Goal: Task Accomplishment & Management: Manage account settings

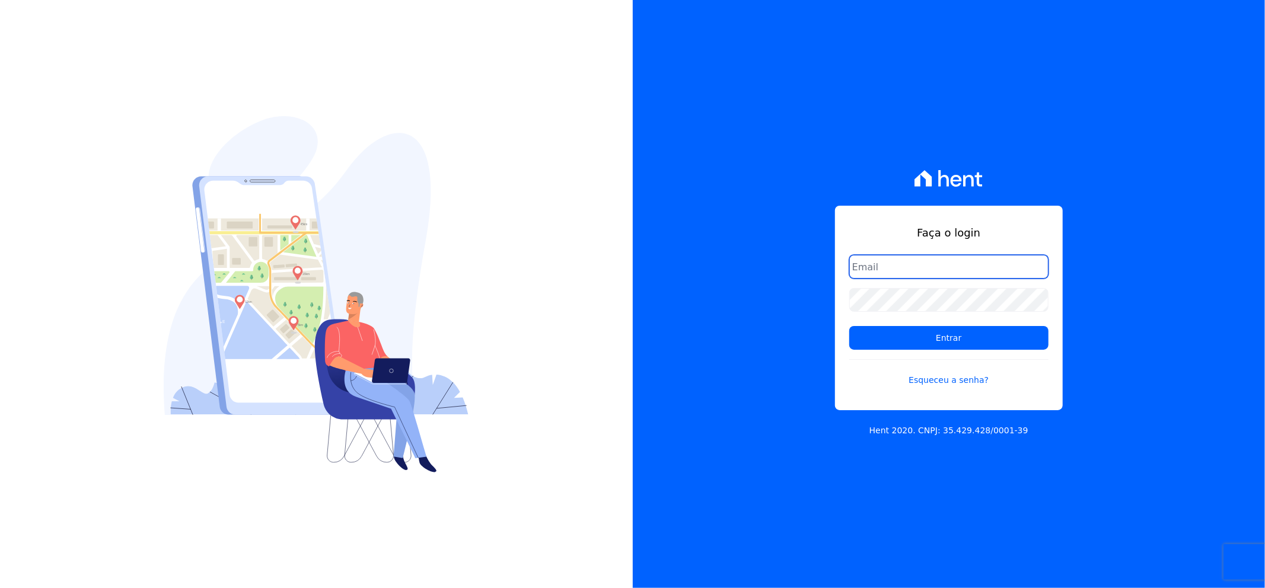
type input "matheaus@celinaguimaraes.com.br"
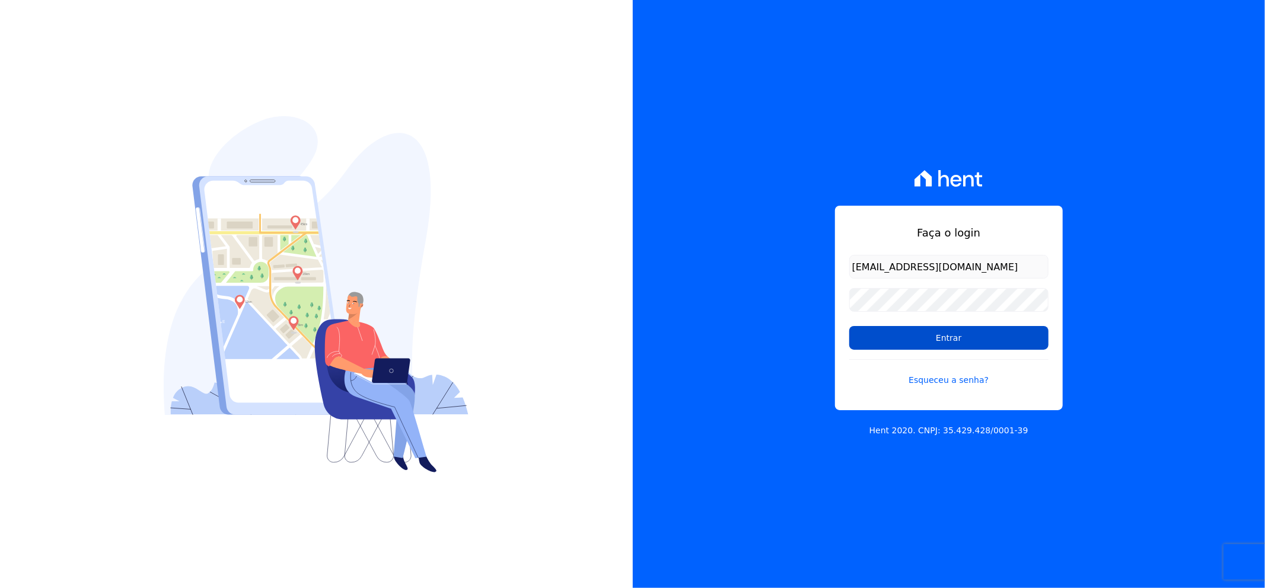
click at [908, 330] on input "Entrar" at bounding box center [948, 338] width 199 height 24
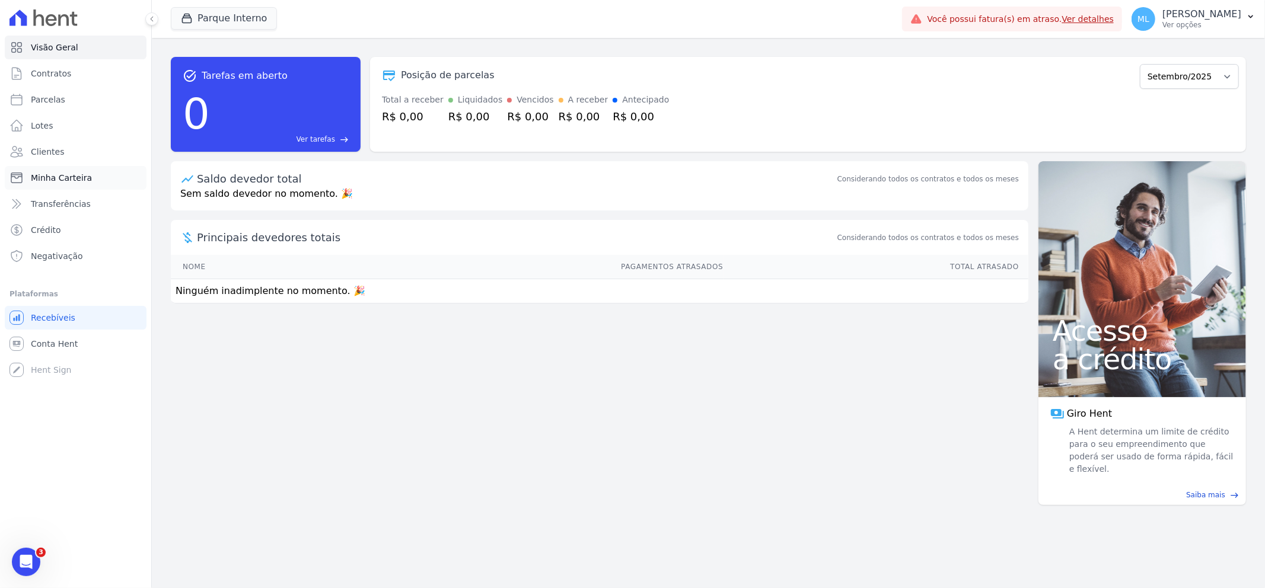
click at [91, 172] on link "Minha Carteira" at bounding box center [76, 178] width 142 height 24
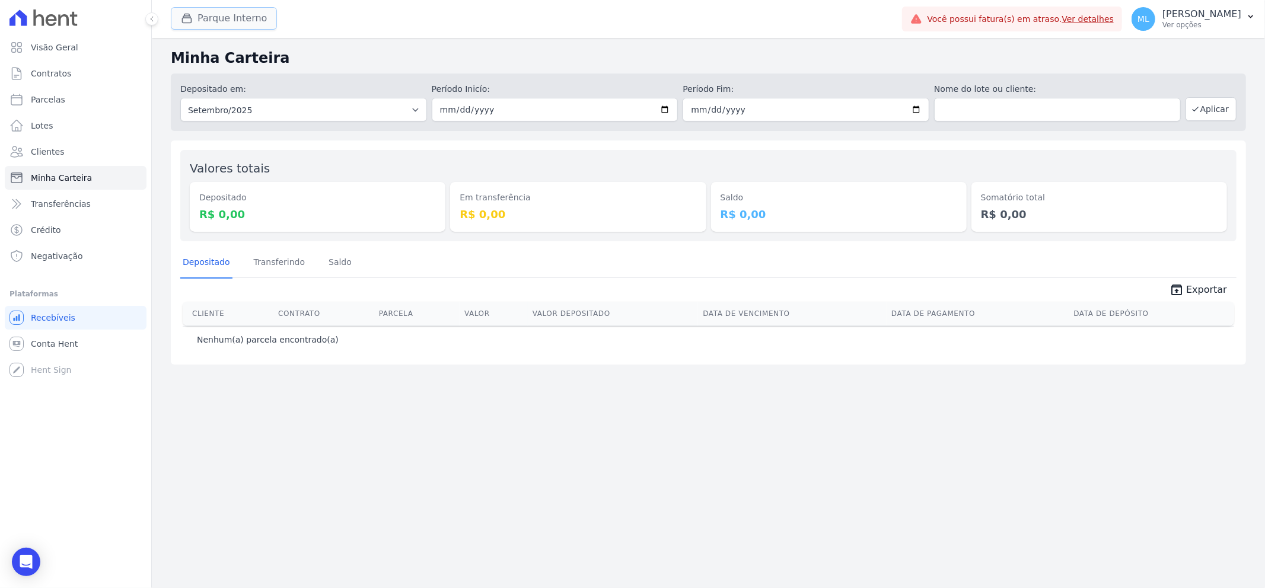
click at [241, 23] on button "Parque Interno" at bounding box center [224, 18] width 106 height 23
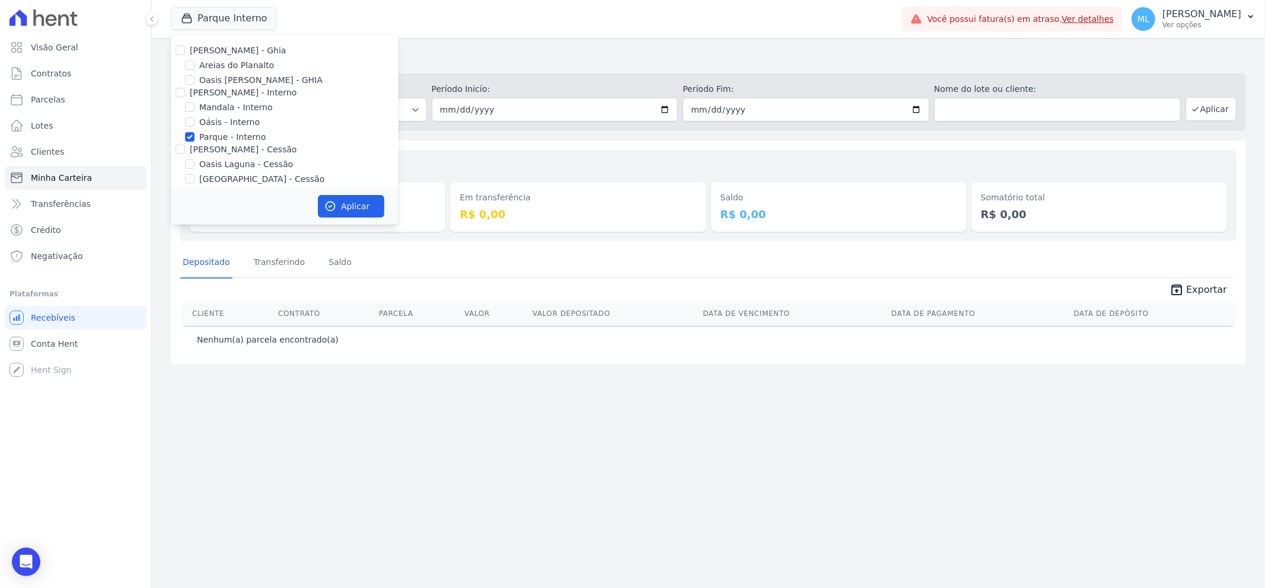
click at [220, 138] on label "Parque - Interno" at bounding box center [232, 137] width 66 height 12
click at [194, 138] on input "Parque - Interno" at bounding box center [189, 136] width 9 height 9
checkbox input "false"
click at [235, 62] on label "Areias do Planalto" at bounding box center [236, 65] width 75 height 12
click at [194, 62] on input "Areias do Planalto" at bounding box center [189, 64] width 9 height 9
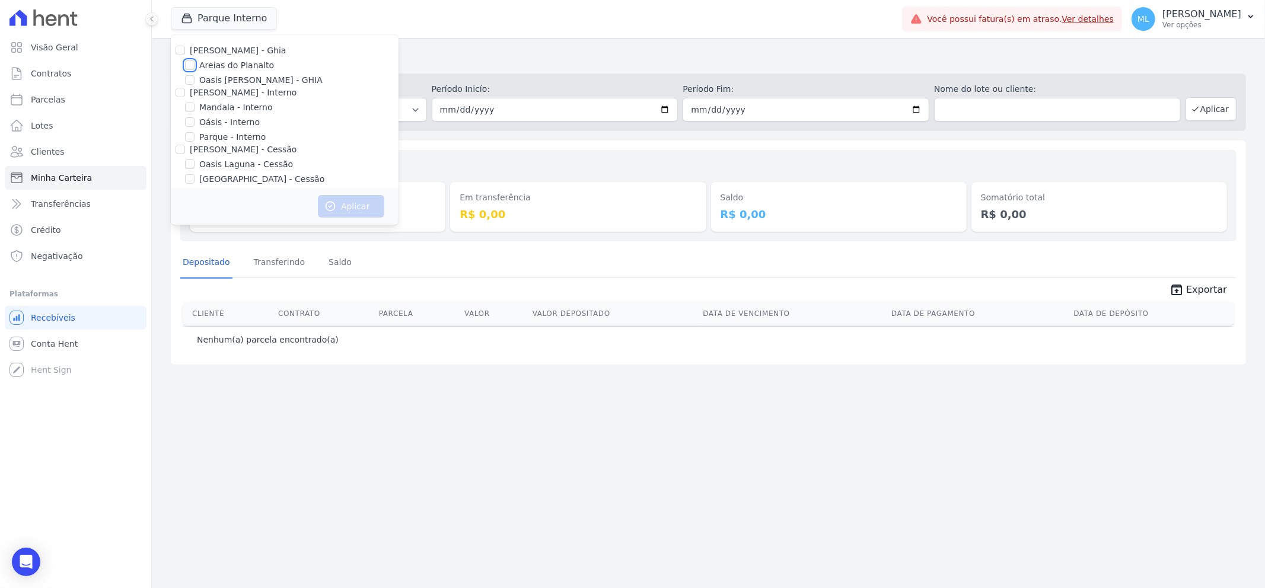
checkbox input "true"
click at [347, 208] on button "Aplicar" at bounding box center [351, 206] width 66 height 23
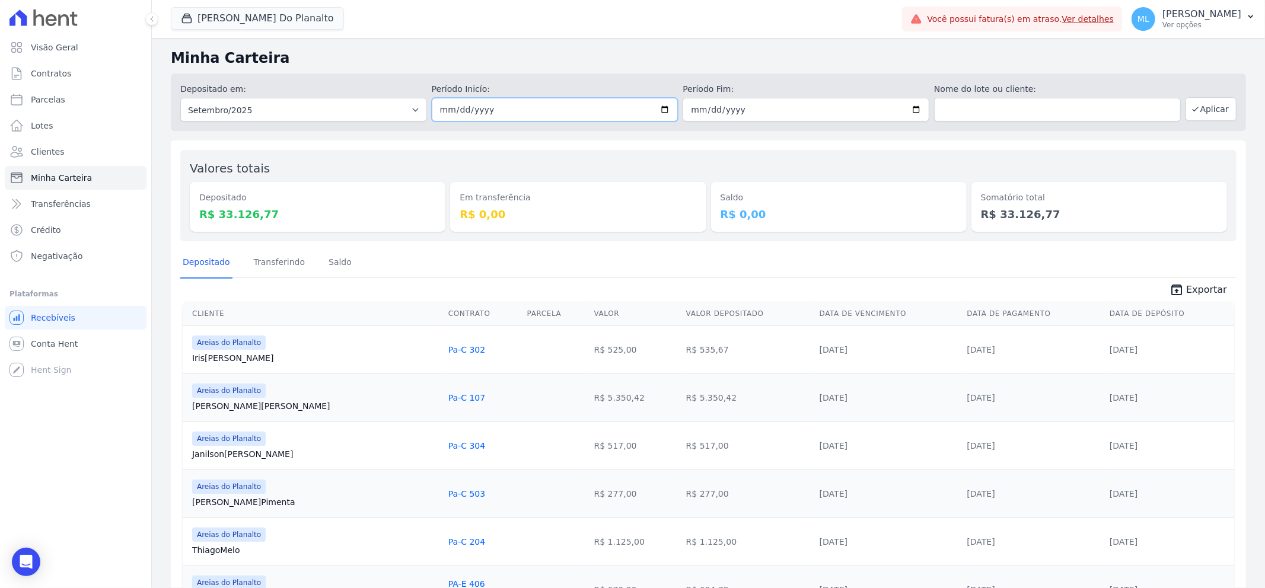
click at [661, 108] on input "2025-09-01" at bounding box center [555, 110] width 247 height 24
type input "[DATE]"
click at [915, 110] on input "2025-09-30" at bounding box center [805, 110] width 247 height 24
type input "[DATE]"
click at [1214, 99] on button "Aplicar" at bounding box center [1210, 109] width 51 height 24
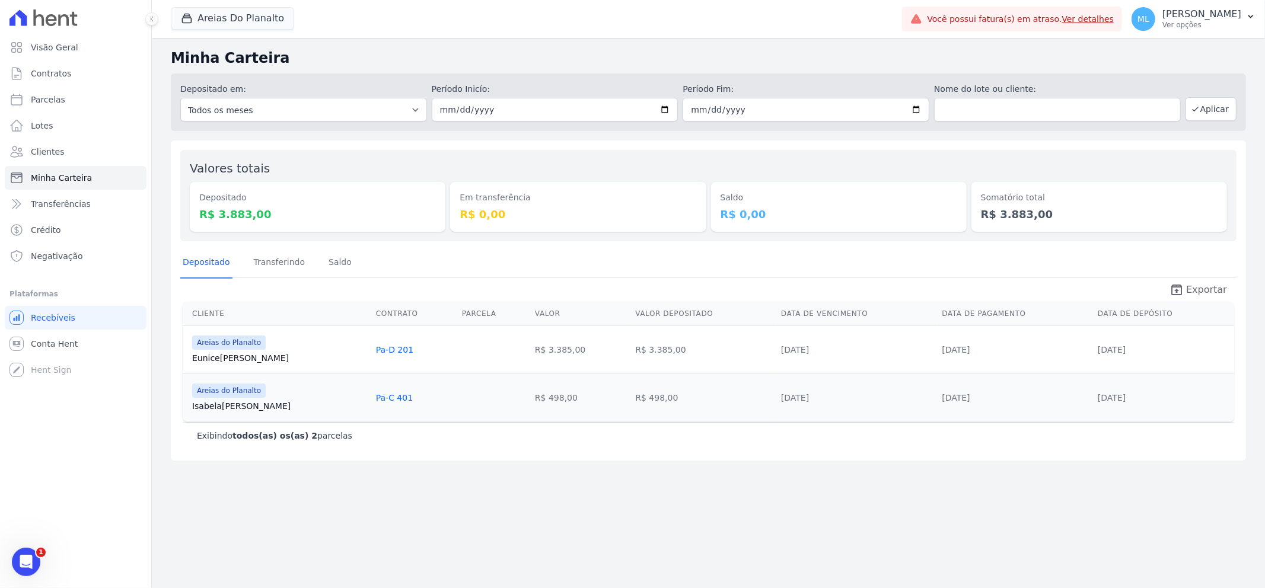
click at [1183, 289] on icon "unarchive" at bounding box center [1176, 290] width 14 height 14
click at [259, 20] on button "Areias Do Planalto" at bounding box center [232, 18] width 123 height 23
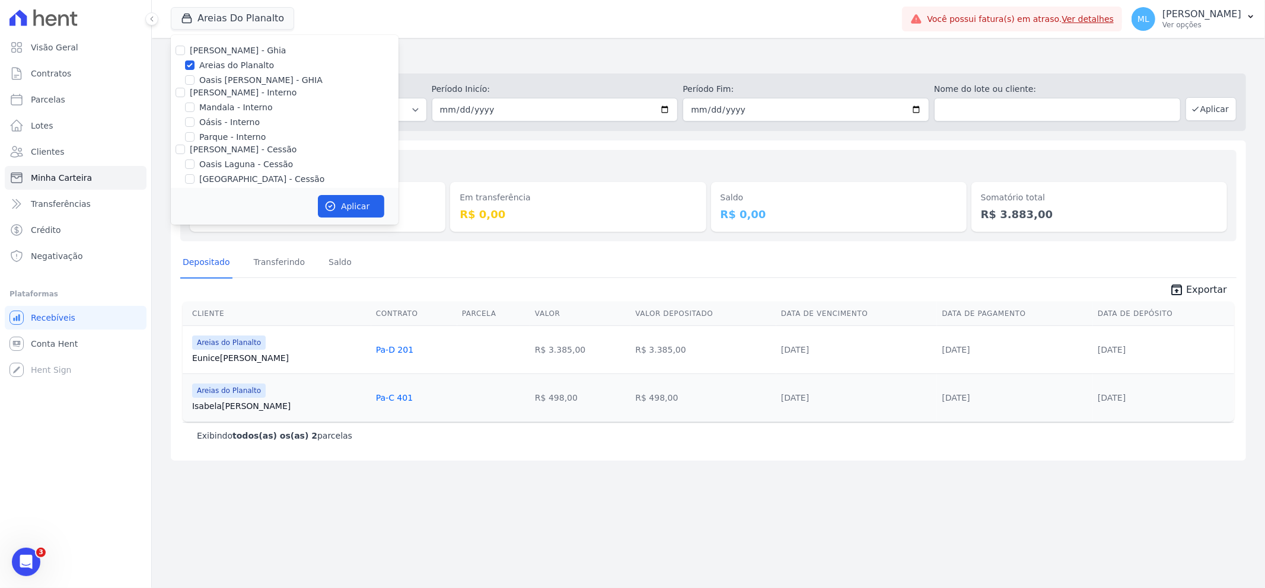
click at [502, 44] on div "Minha Carteira Depositado em: Todos os meses Junho/2023 Julho/2023 Agosto/2023 …" at bounding box center [708, 313] width 1113 height 550
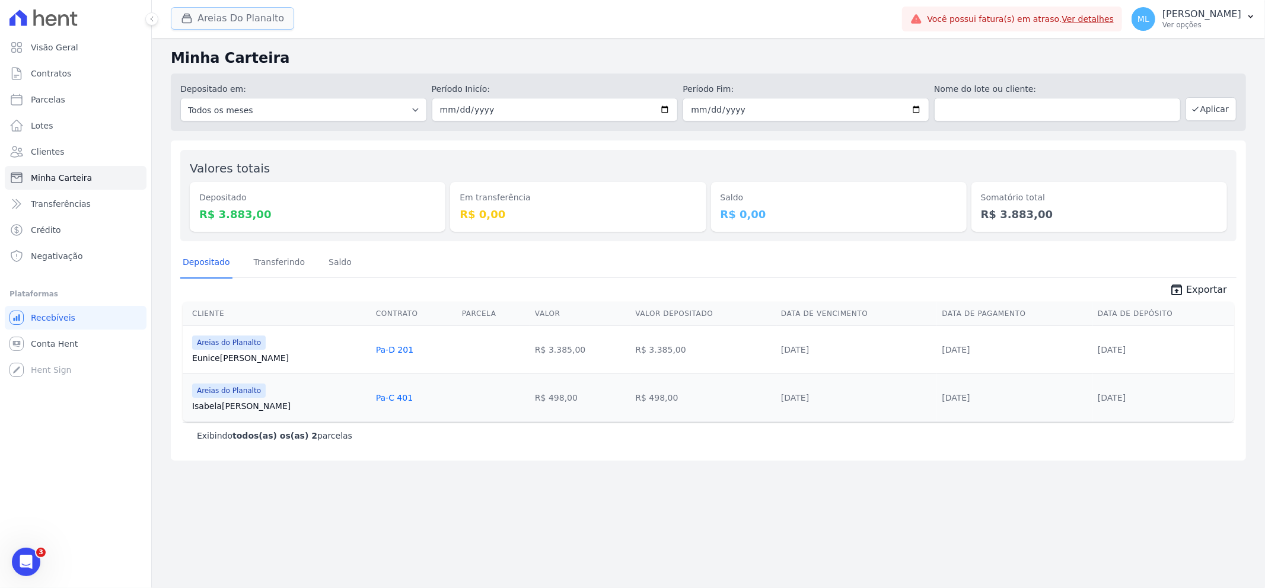
click at [254, 26] on button "Areias Do Planalto" at bounding box center [232, 18] width 123 height 23
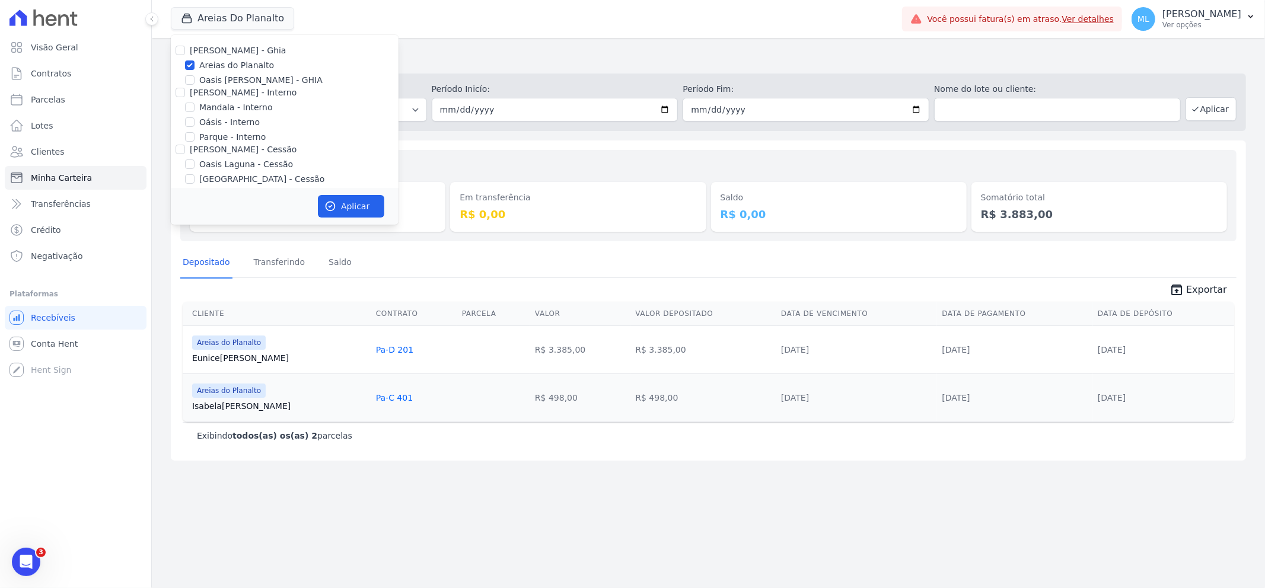
click at [212, 60] on label "Areias do Planalto" at bounding box center [236, 65] width 75 height 12
click at [194, 60] on input "Areias do Planalto" at bounding box center [189, 64] width 9 height 9
checkbox input "false"
click at [221, 137] on label "Parque - Interno" at bounding box center [232, 137] width 66 height 12
click at [194, 137] on input "Parque - Interno" at bounding box center [189, 136] width 9 height 9
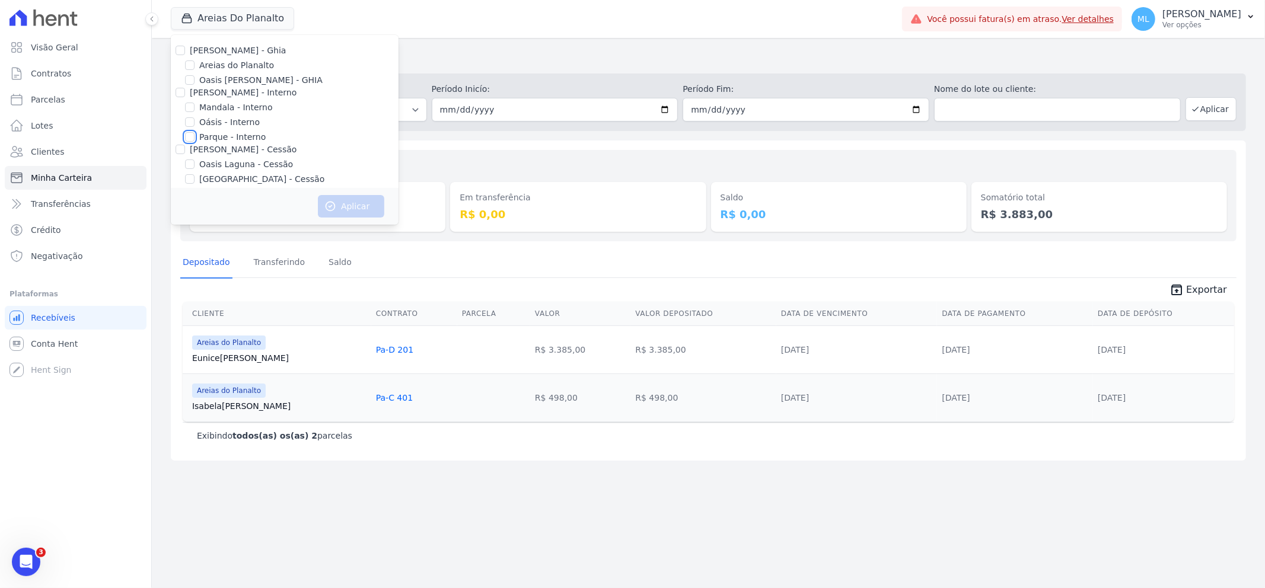
checkbox input "true"
click at [358, 205] on button "Aplicar" at bounding box center [351, 206] width 66 height 23
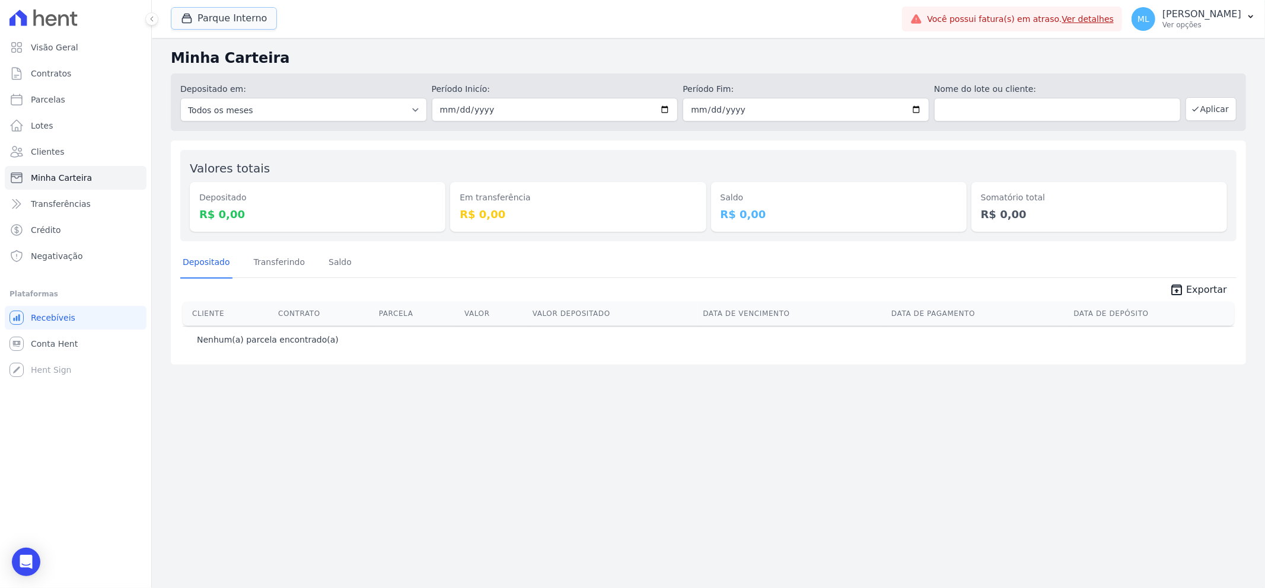
click at [233, 12] on button "Parque Interno" at bounding box center [224, 18] width 106 height 23
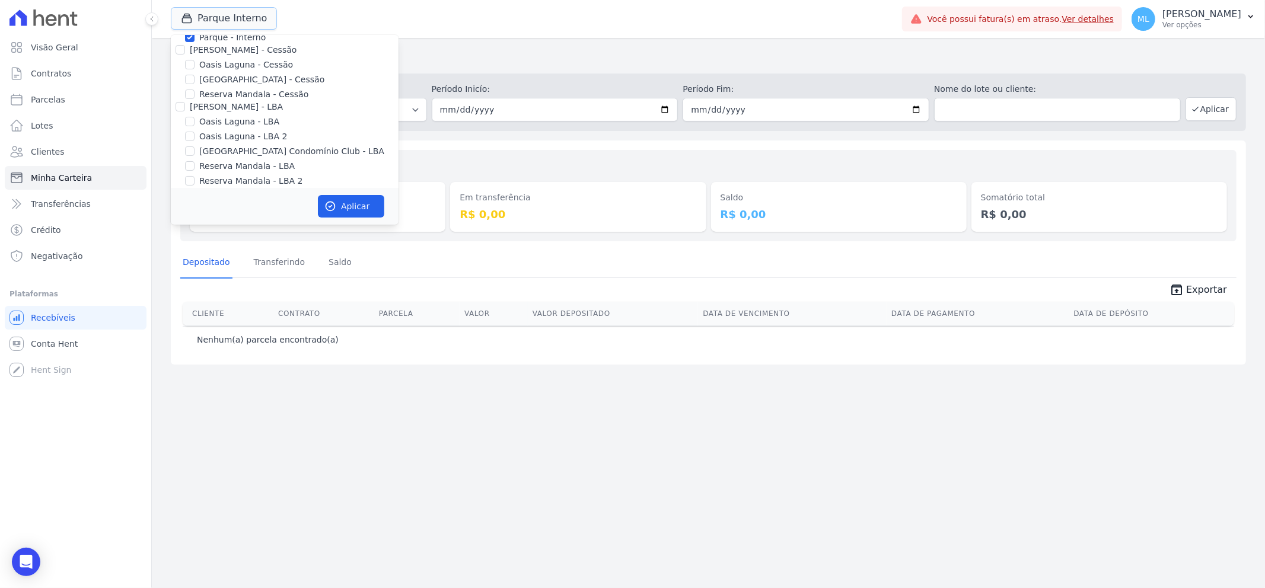
scroll to position [108, 0]
click at [227, 69] on label "[GEOGRAPHIC_DATA] - Cessão" at bounding box center [261, 71] width 125 height 12
click at [194, 69] on input "[GEOGRAPHIC_DATA] - Cessão" at bounding box center [189, 70] width 9 height 9
checkbox input "true"
click at [355, 212] on button "Aplicar" at bounding box center [351, 206] width 66 height 23
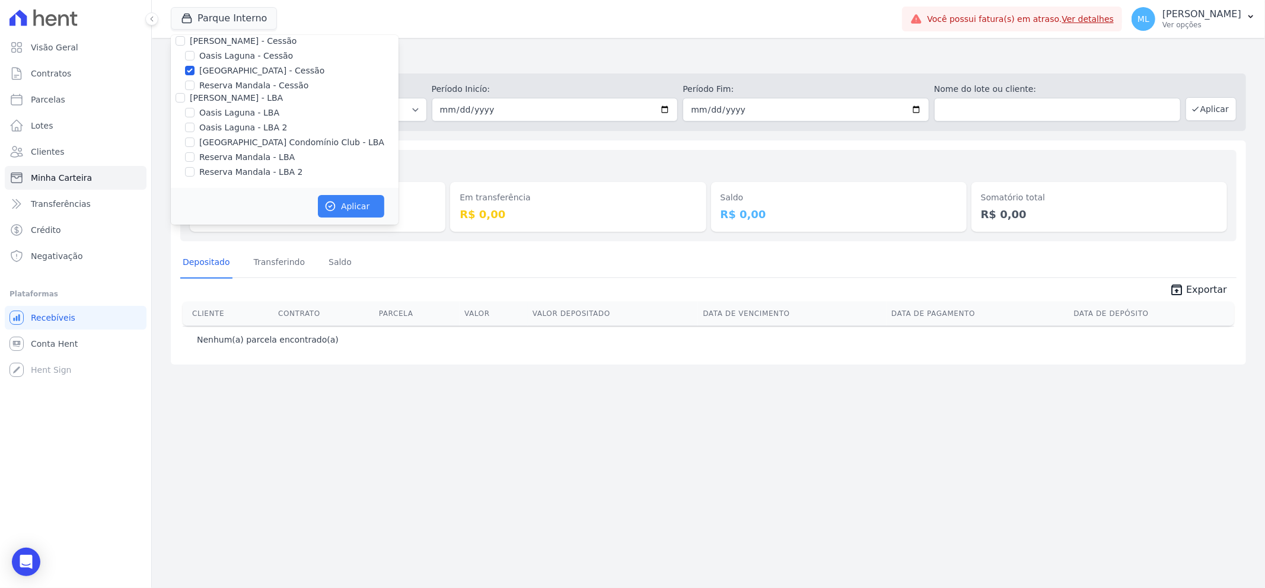
scroll to position [106, 0]
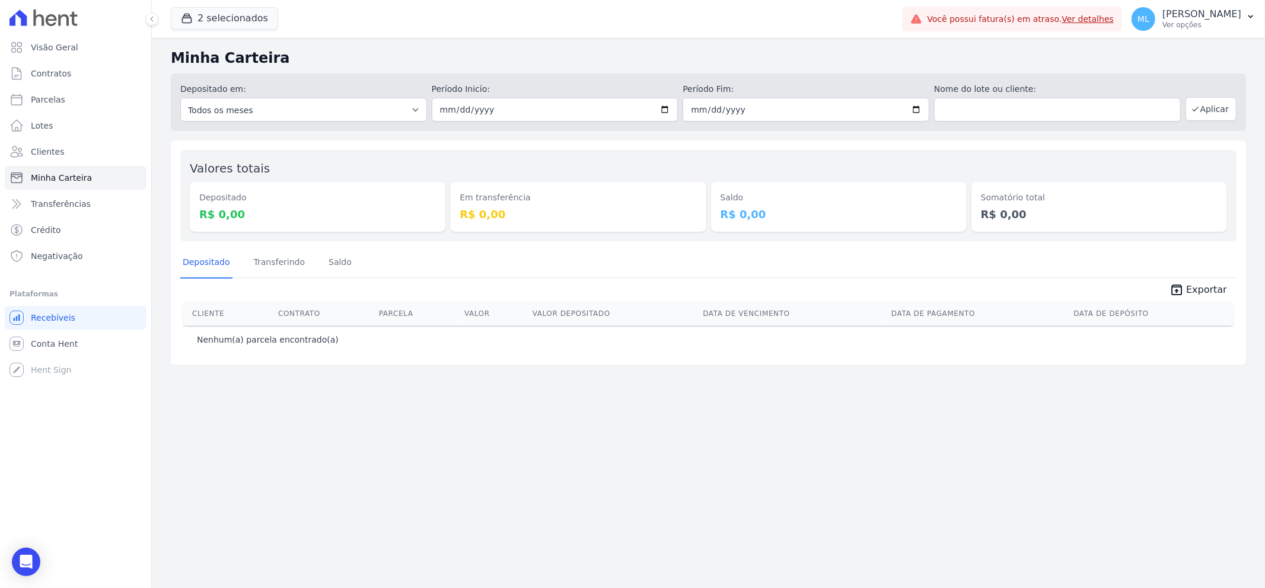
click at [277, 23] on div "2 selecionados [PERSON_NAME] - Ghia Areias do Planalto Oasis [PERSON_NAME] - GH…" at bounding box center [534, 18] width 726 height 39
click at [250, 24] on button "2 selecionados" at bounding box center [224, 18] width 107 height 23
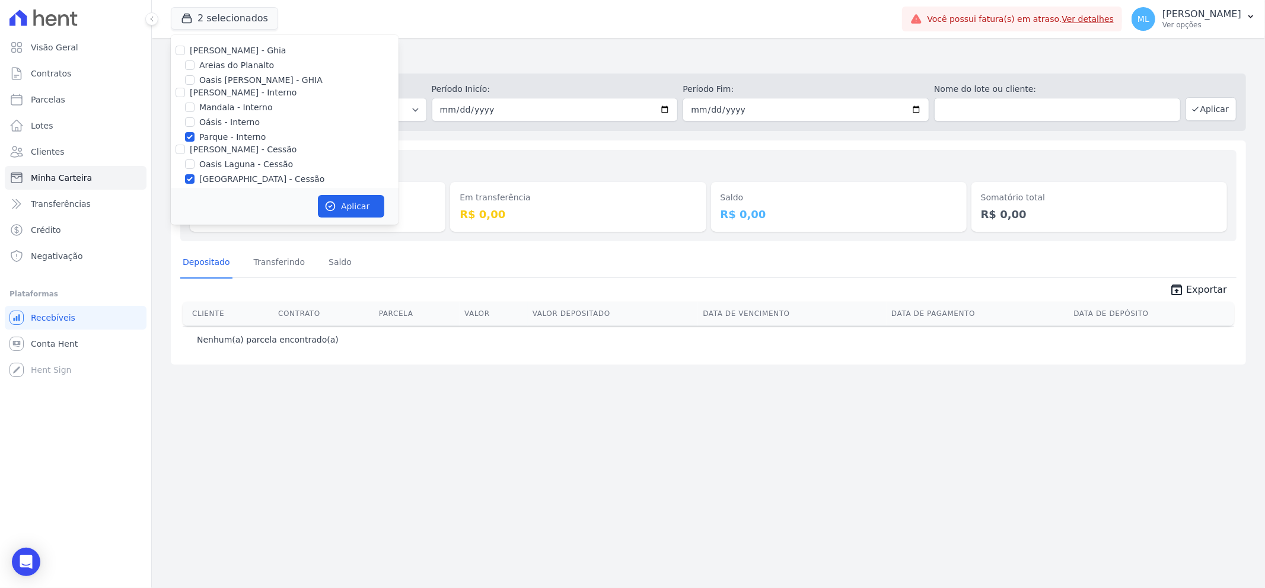
click at [229, 136] on label "Parque - Interno" at bounding box center [232, 137] width 66 height 12
click at [194, 136] on input "Parque - Interno" at bounding box center [189, 136] width 9 height 9
checkbox input "false"
click at [241, 71] on label "[GEOGRAPHIC_DATA] - Cessão" at bounding box center [261, 71] width 125 height 12
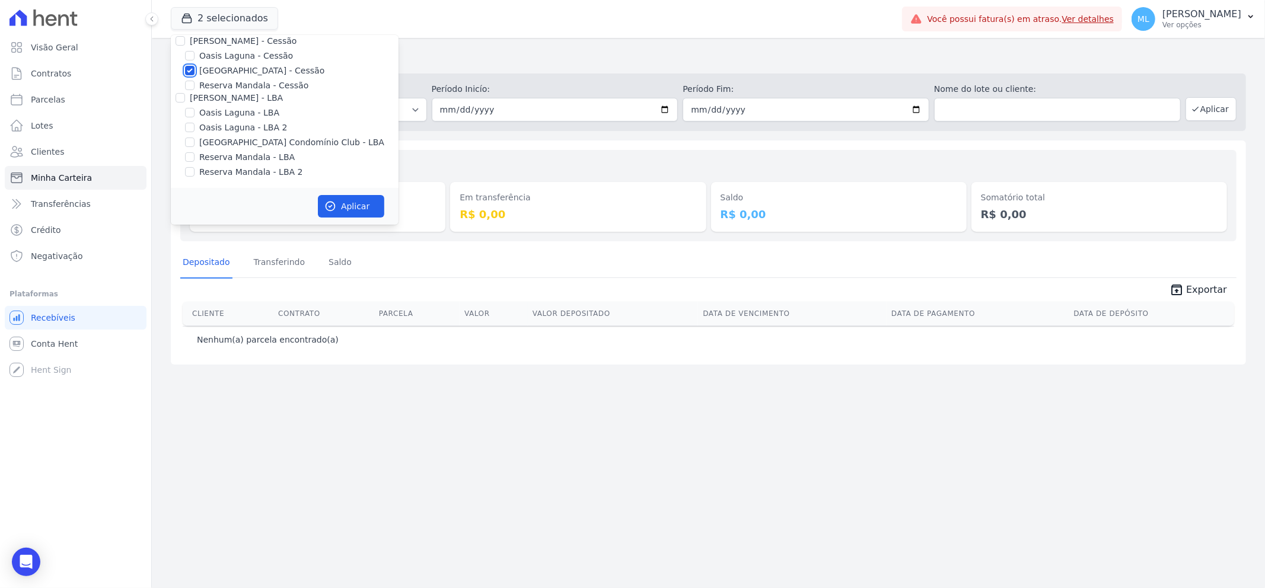
click at [194, 71] on input "[GEOGRAPHIC_DATA] - Cessão" at bounding box center [189, 70] width 9 height 9
checkbox input "false"
click at [264, 139] on label "[GEOGRAPHIC_DATA] Condomínio Club - LBA" at bounding box center [291, 142] width 185 height 12
click at [194, 139] on input "[GEOGRAPHIC_DATA] Condomínio Club - LBA" at bounding box center [189, 142] width 9 height 9
checkbox input "true"
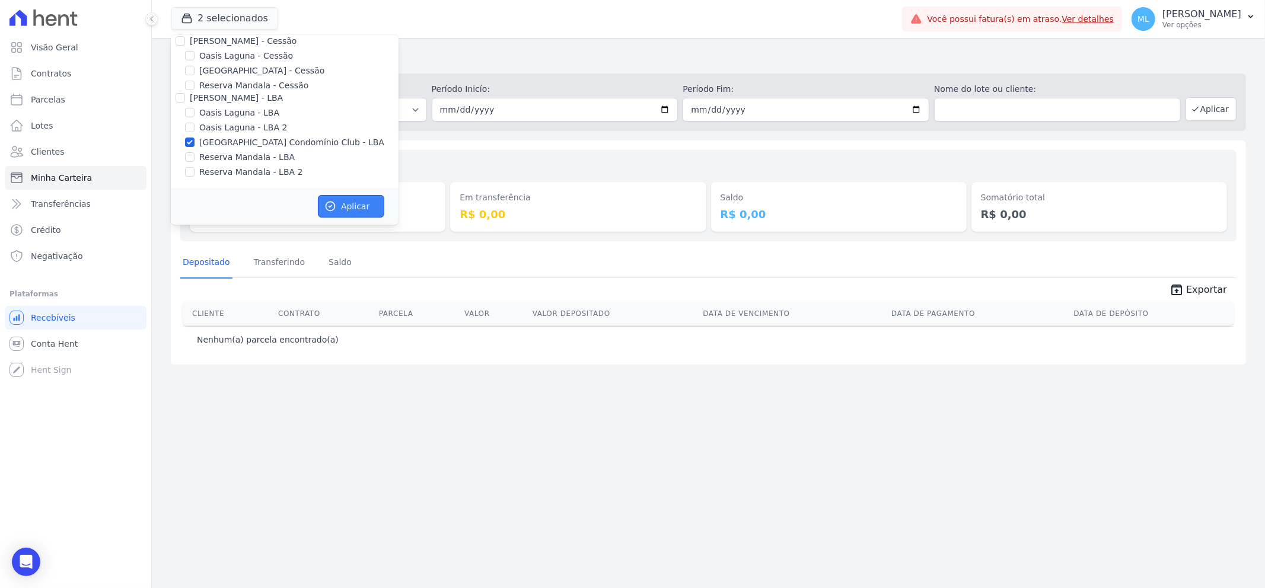
click at [368, 209] on button "Aplicar" at bounding box center [351, 206] width 66 height 23
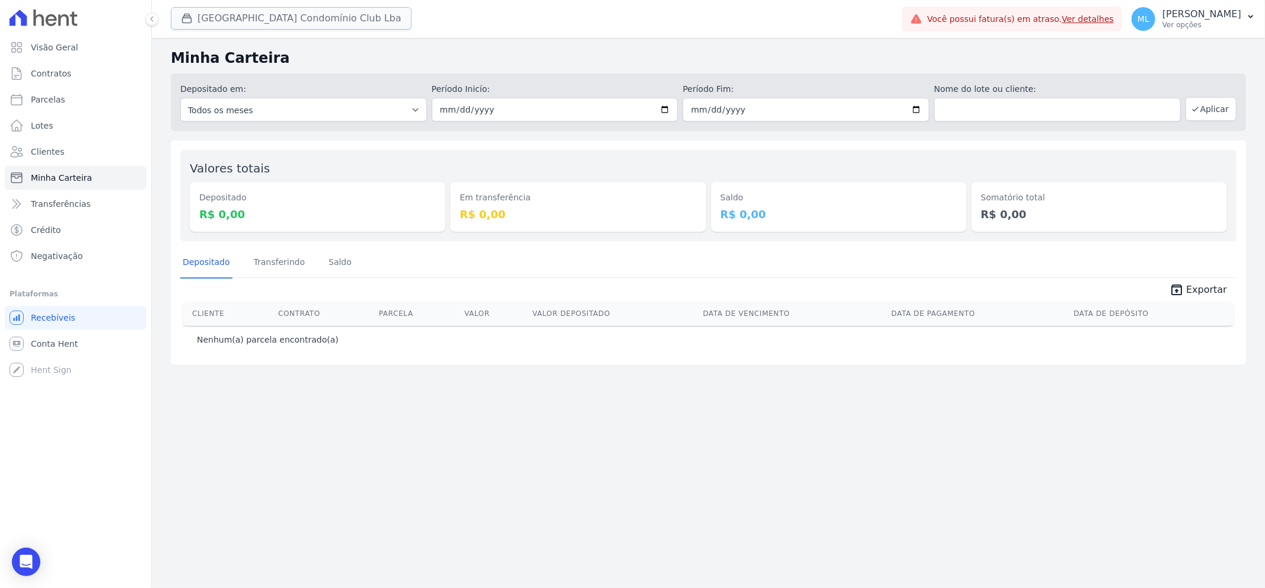
click at [304, 11] on button "[GEOGRAPHIC_DATA] Condomínio Club Lba" at bounding box center [291, 18] width 241 height 23
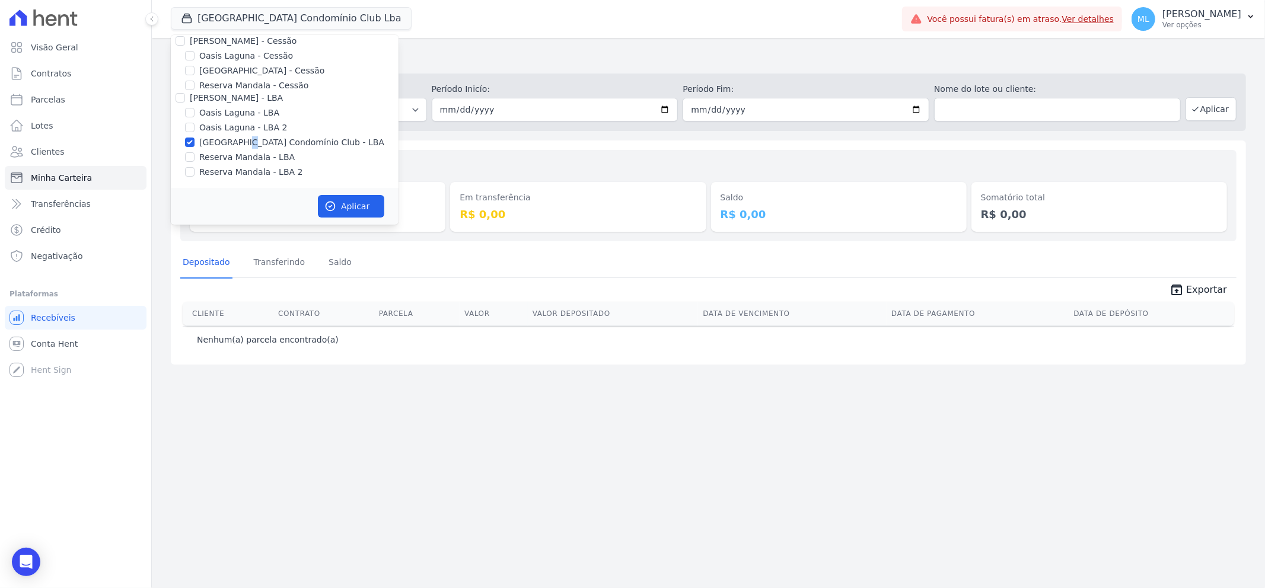
click at [241, 139] on label "[GEOGRAPHIC_DATA] Condomínio Club - LBA" at bounding box center [291, 142] width 185 height 12
click at [210, 143] on label "[GEOGRAPHIC_DATA] Condomínio Club - LBA" at bounding box center [291, 142] width 185 height 12
click at [194, 143] on input "[GEOGRAPHIC_DATA] Condomínio Club - LBA" at bounding box center [189, 142] width 9 height 9
checkbox input "false"
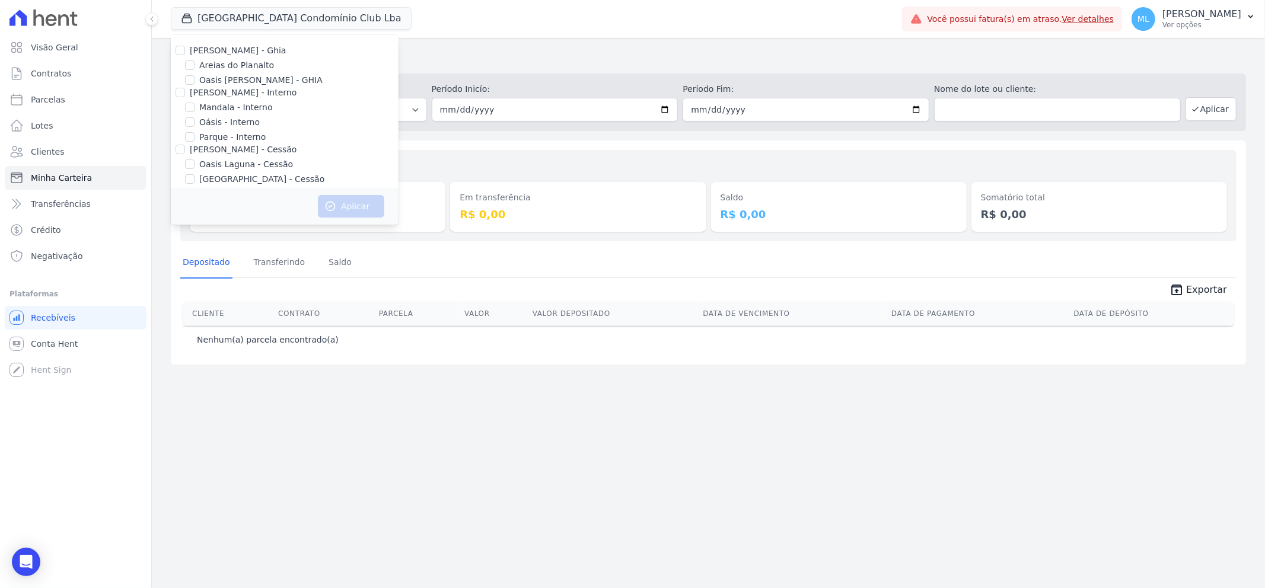
click at [233, 62] on label "Areias do Planalto" at bounding box center [236, 65] width 75 height 12
click at [194, 62] on input "Areias do Planalto" at bounding box center [189, 64] width 9 height 9
checkbox input "true"
click at [350, 210] on button "Aplicar" at bounding box center [351, 206] width 66 height 23
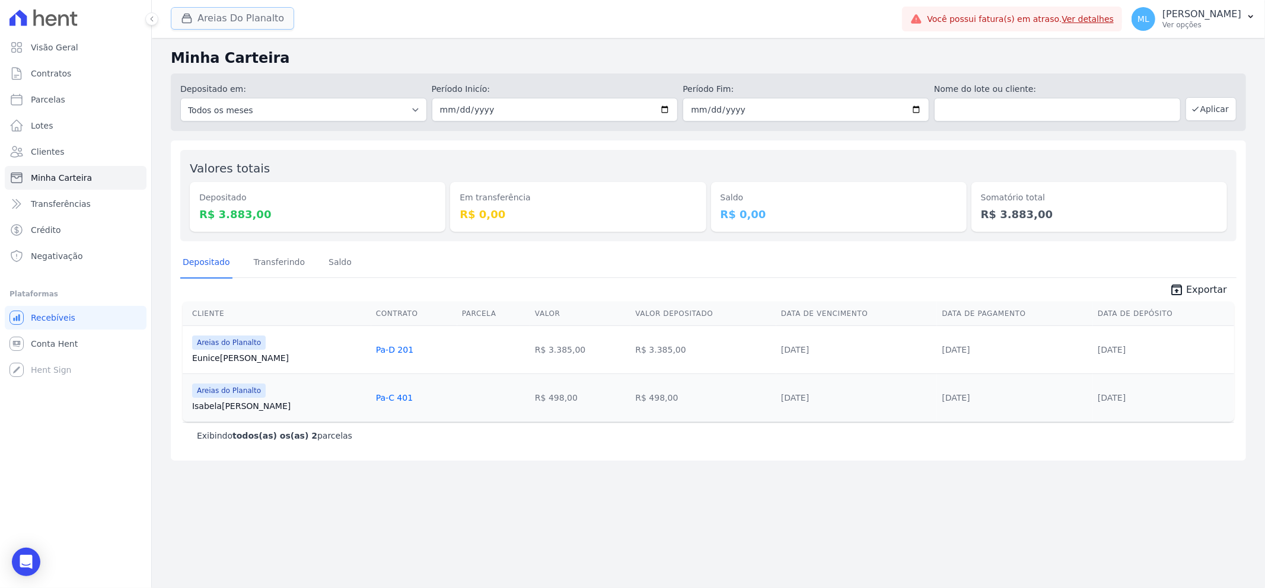
click at [235, 10] on button "Areias Do Planalto" at bounding box center [232, 18] width 123 height 23
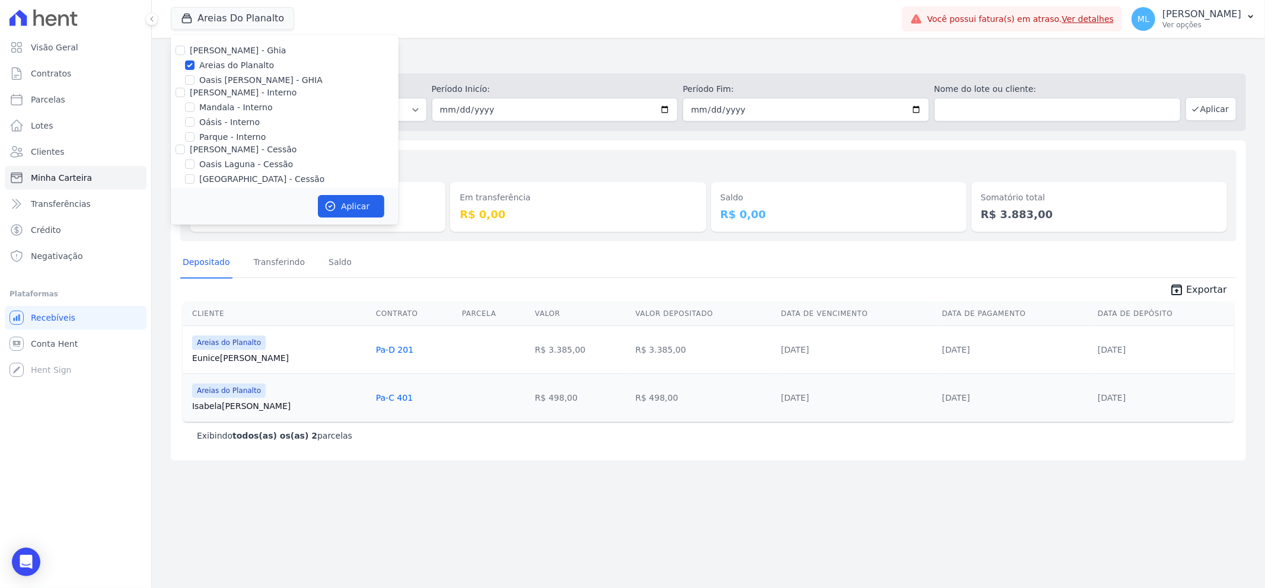
click at [231, 63] on label "Areias do Planalto" at bounding box center [236, 65] width 75 height 12
click at [194, 63] on input "Areias do Planalto" at bounding box center [189, 64] width 9 height 9
checkbox input "false"
click at [237, 157] on label "Reserva Mandala - LBA" at bounding box center [246, 157] width 95 height 12
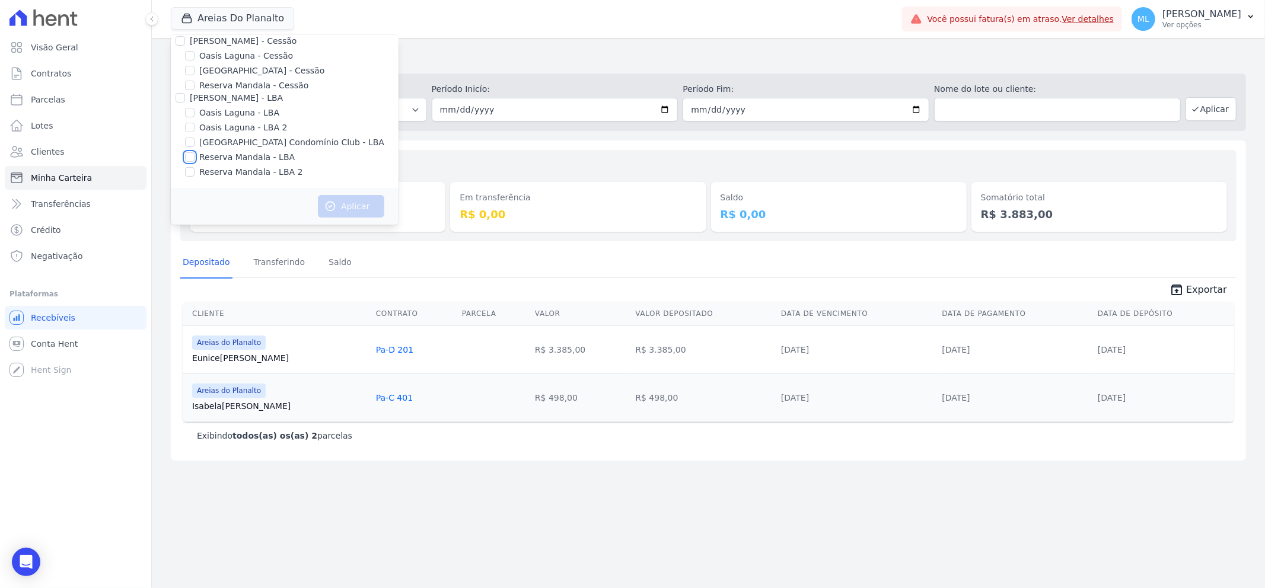
click at [194, 157] on input "Reserva Mandala - LBA" at bounding box center [189, 156] width 9 height 9
checkbox input "true"
click at [239, 173] on label "Reserva Mandala - LBA 2" at bounding box center [250, 172] width 103 height 12
click at [194, 173] on input "Reserva Mandala - LBA 2" at bounding box center [189, 171] width 9 height 9
checkbox input "true"
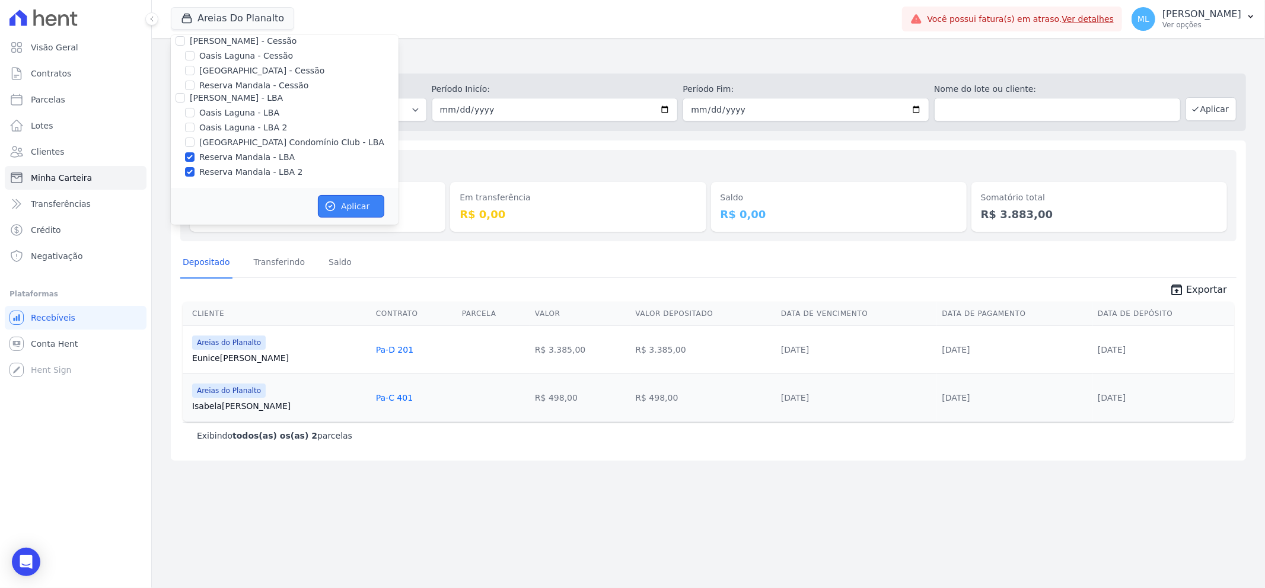
click at [346, 199] on button "Aplicar" at bounding box center [351, 206] width 66 height 23
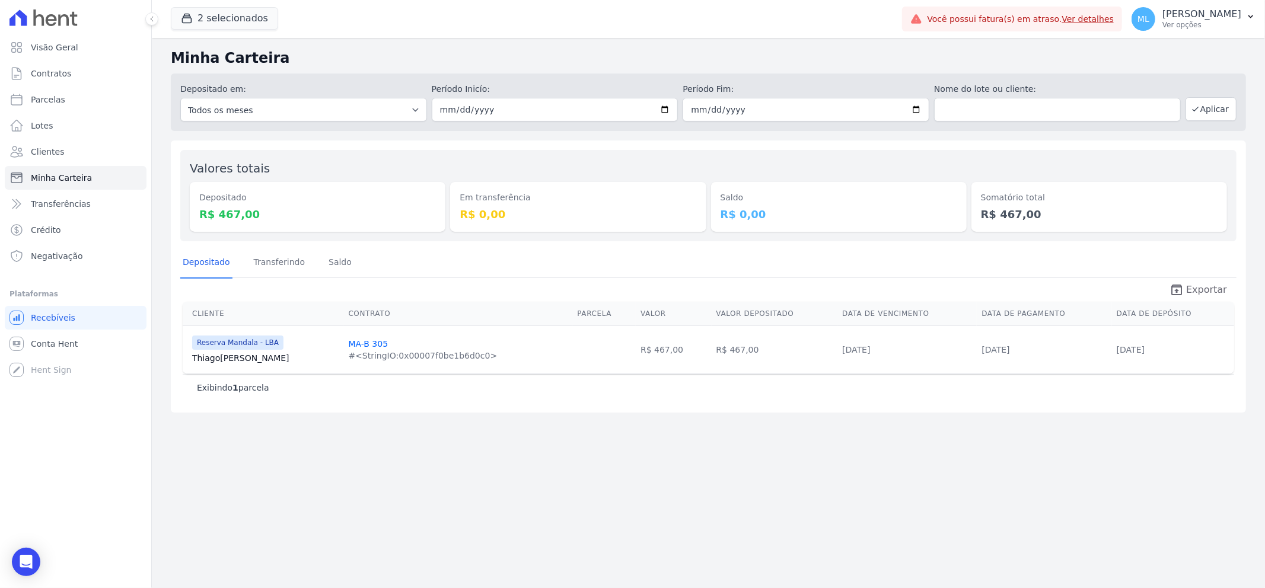
click at [1190, 283] on link "unarchive Exportar" at bounding box center [1198, 291] width 76 height 17
drag, startPoint x: 286, startPoint y: 146, endPoint x: 295, endPoint y: 157, distance: 13.4
click at [286, 146] on div "Valores totais Depositado R$ 467,00 Em transferência R$ 0,00 [GEOGRAPHIC_DATA] …" at bounding box center [708, 277] width 1075 height 272
click at [218, 16] on button "2 selecionados" at bounding box center [224, 18] width 107 height 23
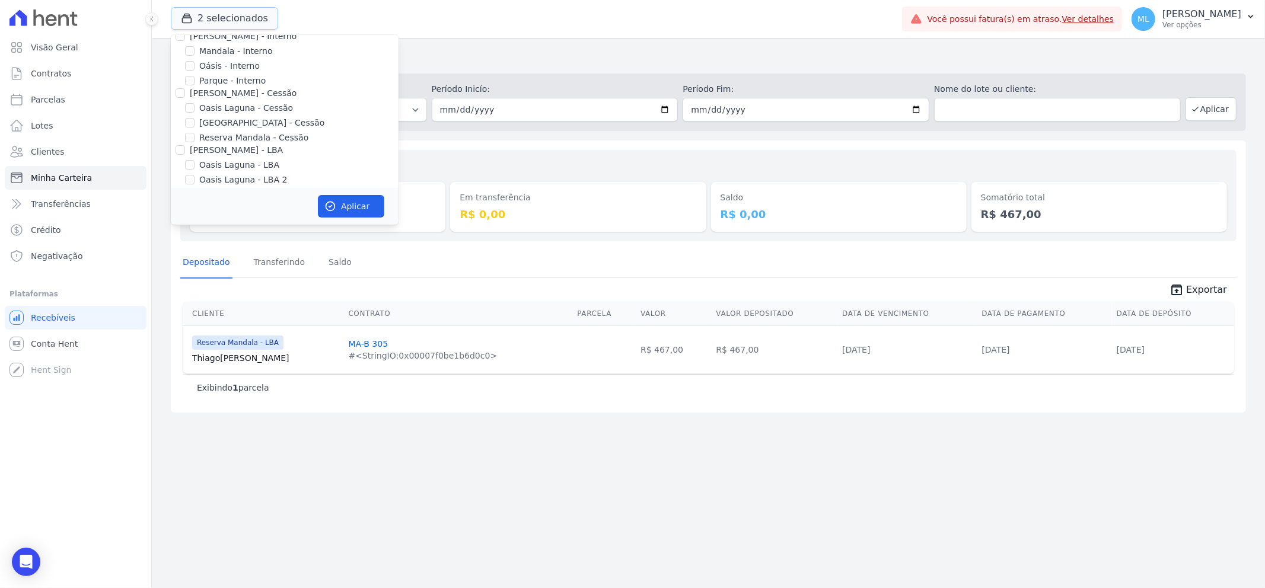
scroll to position [108, 0]
click at [212, 158] on label "Reserva Mandala - LBA" at bounding box center [246, 157] width 95 height 12
click at [194, 158] on input "Reserva Mandala - LBA" at bounding box center [189, 156] width 9 height 9
checkbox input "false"
click at [216, 173] on label "Reserva Mandala - LBA 2" at bounding box center [250, 172] width 103 height 12
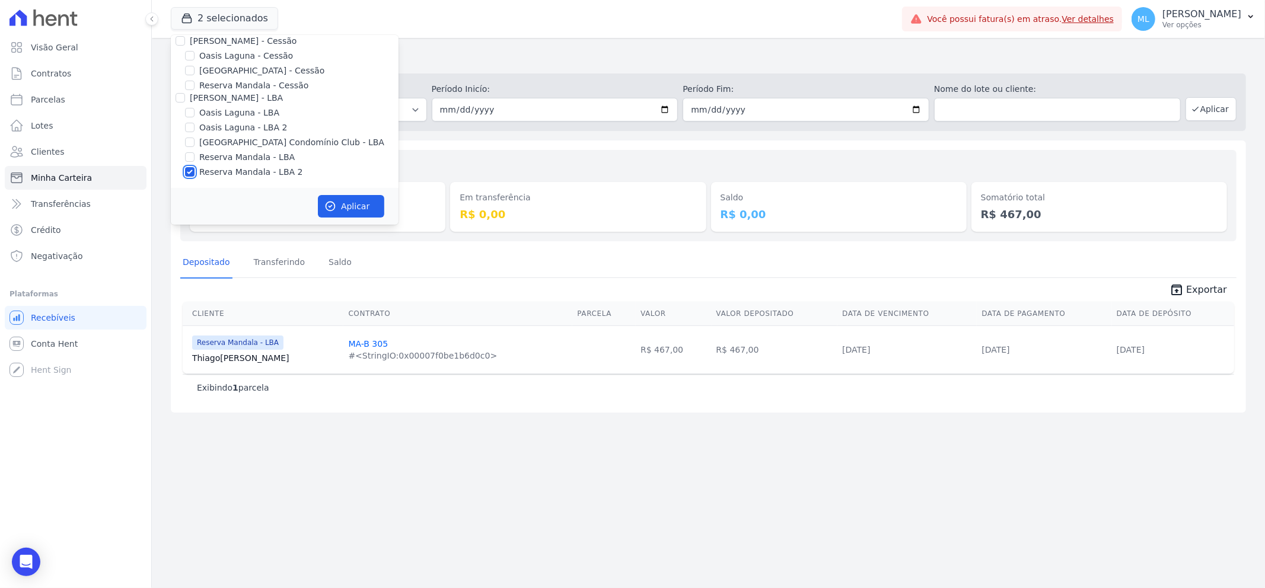
click at [194, 173] on input "Reserva Mandala - LBA 2" at bounding box center [189, 171] width 9 height 9
checkbox input "false"
click at [242, 87] on label "Reserva Mandala - Cessão" at bounding box center [253, 85] width 109 height 12
click at [194, 87] on input "Reserva Mandala - Cessão" at bounding box center [189, 85] width 9 height 9
checkbox input "true"
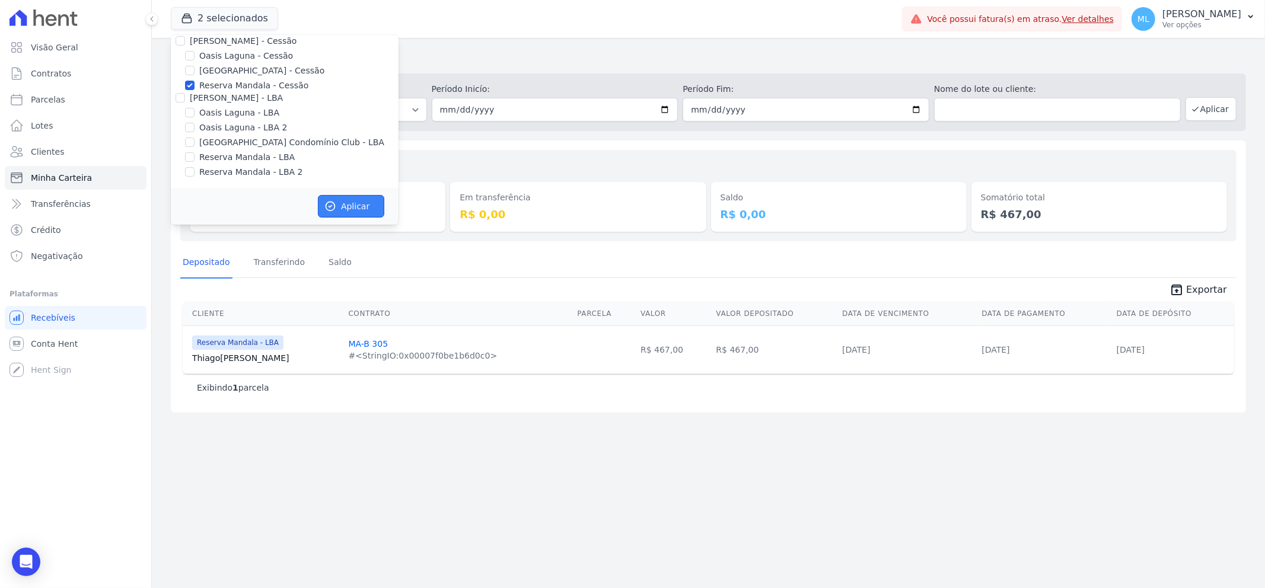
click at [350, 209] on button "Aplicar" at bounding box center [351, 206] width 66 height 23
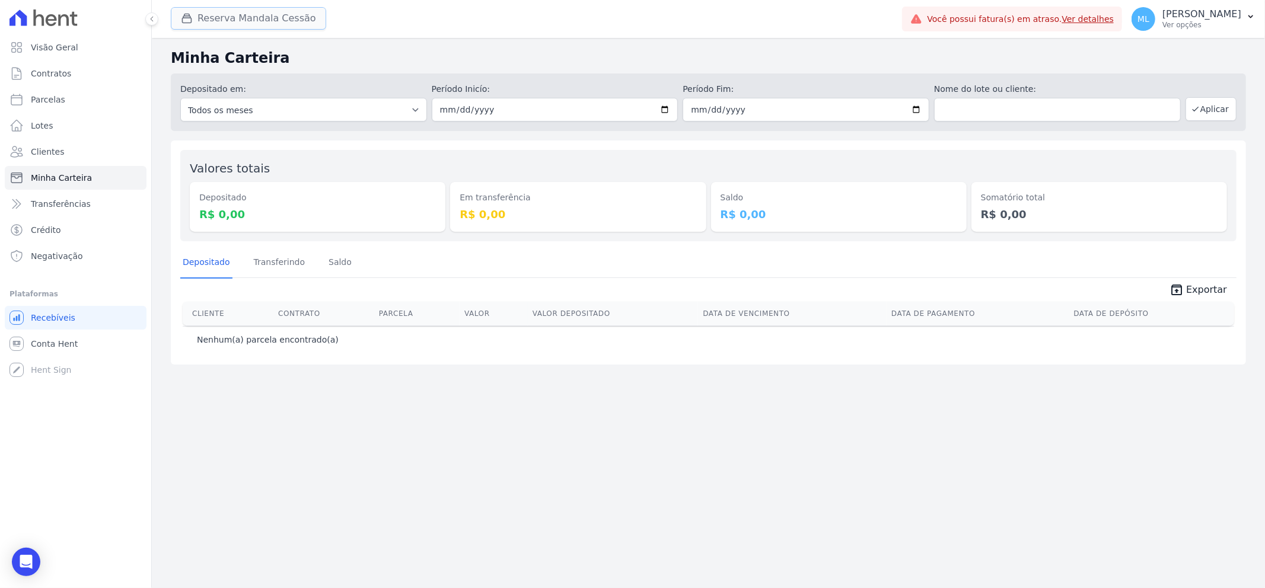
click at [235, 12] on button "Reserva Mandala Cessão" at bounding box center [248, 18] width 155 height 23
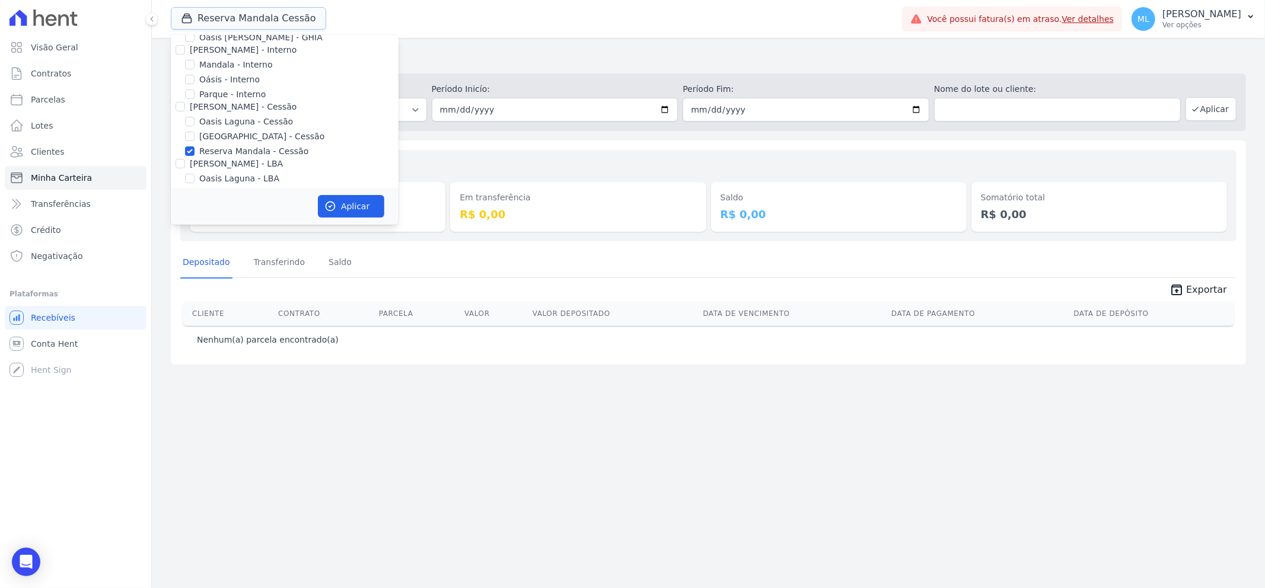
scroll to position [0, 0]
click at [241, 104] on label "Mandala - Interno" at bounding box center [235, 107] width 73 height 12
click at [194, 104] on input "Mandala - Interno" at bounding box center [189, 107] width 9 height 9
checkbox input "true"
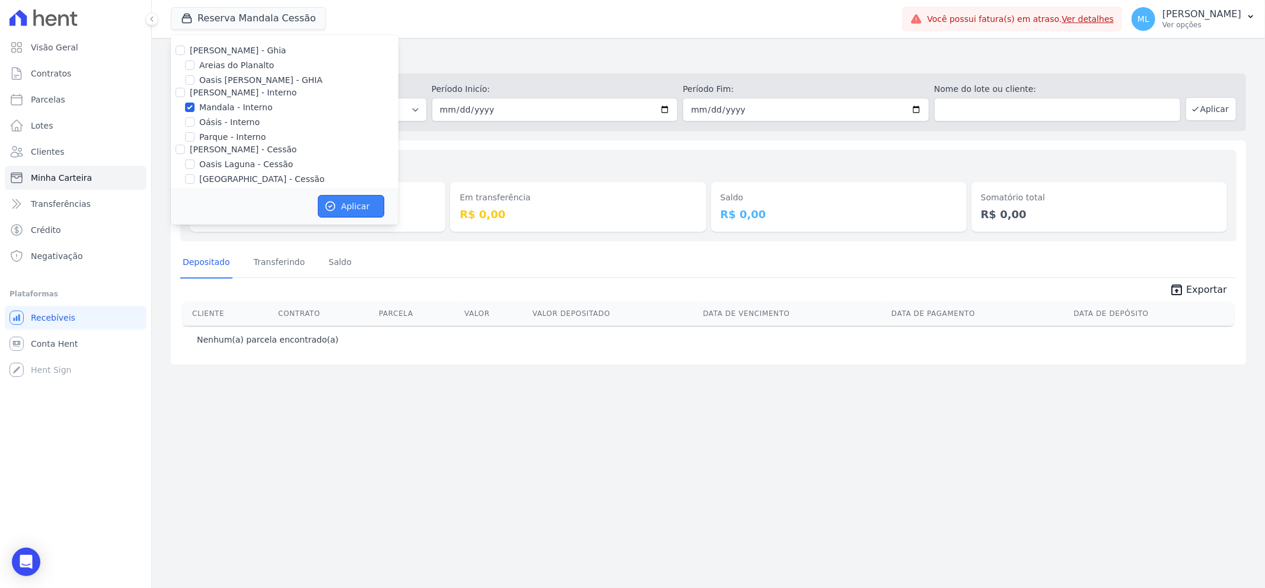
click at [354, 210] on button "Aplicar" at bounding box center [351, 206] width 66 height 23
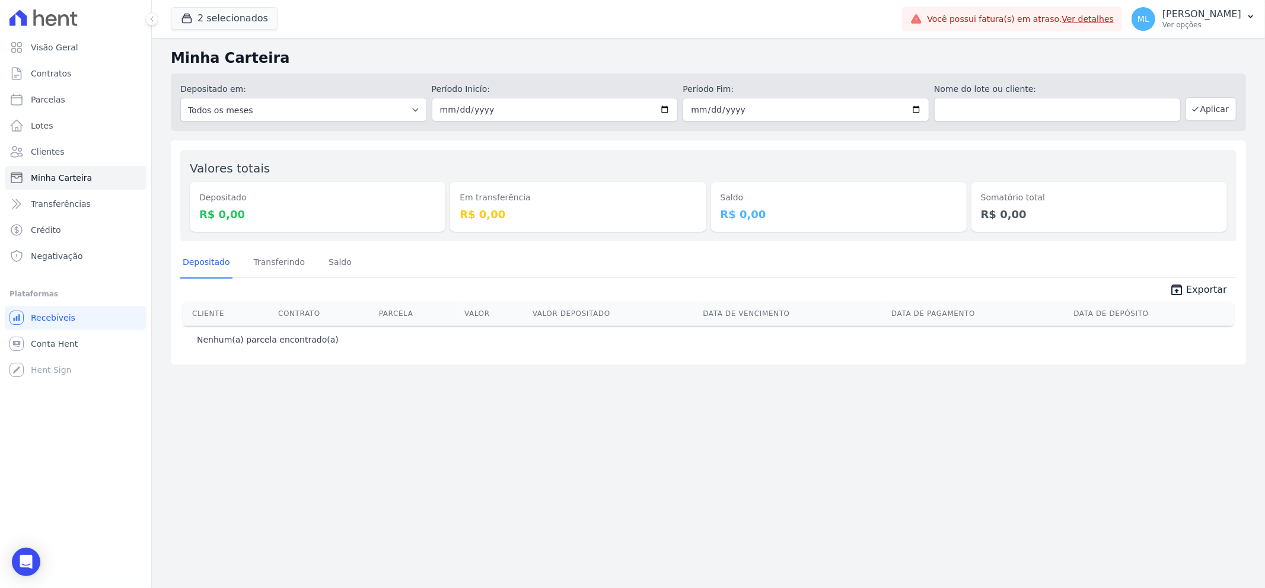
click at [424, 382] on div "Minha Carteira Depositado em: Todos os meses Maio/2024 Junho/2024 Julho/2024 Ag…" at bounding box center [708, 313] width 1113 height 550
click at [244, 31] on div "2 selecionados [PERSON_NAME] - Ghia Areias do Planalto Oasis [PERSON_NAME] - GH…" at bounding box center [534, 18] width 726 height 39
click at [250, 24] on button "2 selecionados" at bounding box center [224, 18] width 107 height 23
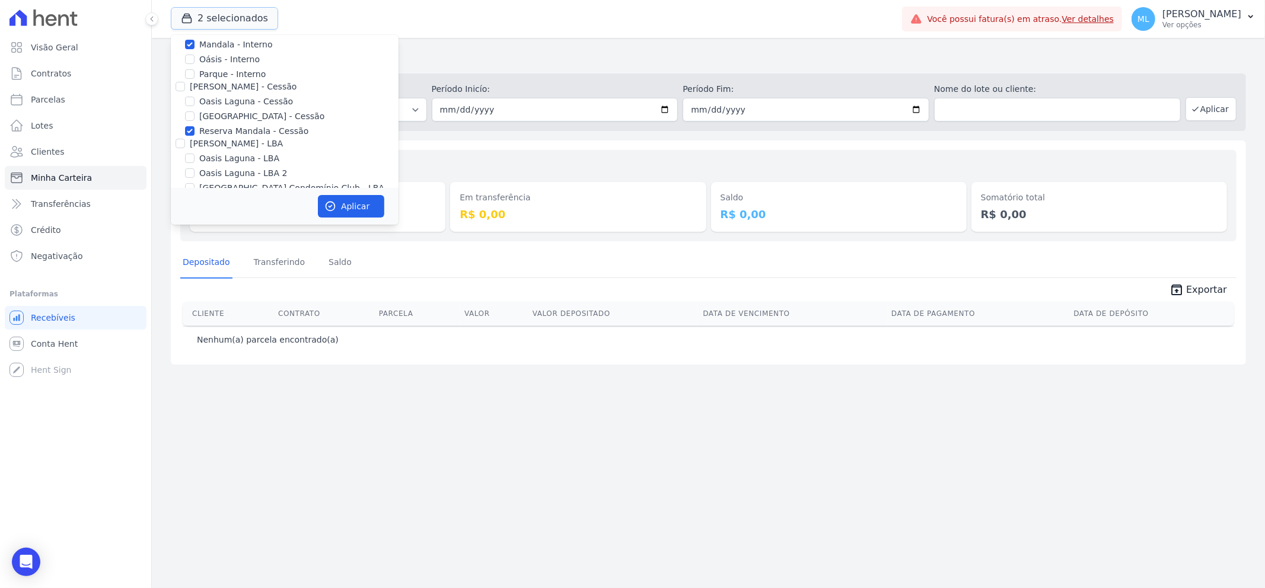
scroll to position [43, 0]
click at [251, 60] on label "Mandala - Interno" at bounding box center [235, 65] width 73 height 12
click at [194, 60] on input "Mandala - Interno" at bounding box center [189, 64] width 9 height 9
checkbox input "false"
click at [250, 151] on label "Reserva Mandala - Cessão" at bounding box center [253, 151] width 109 height 12
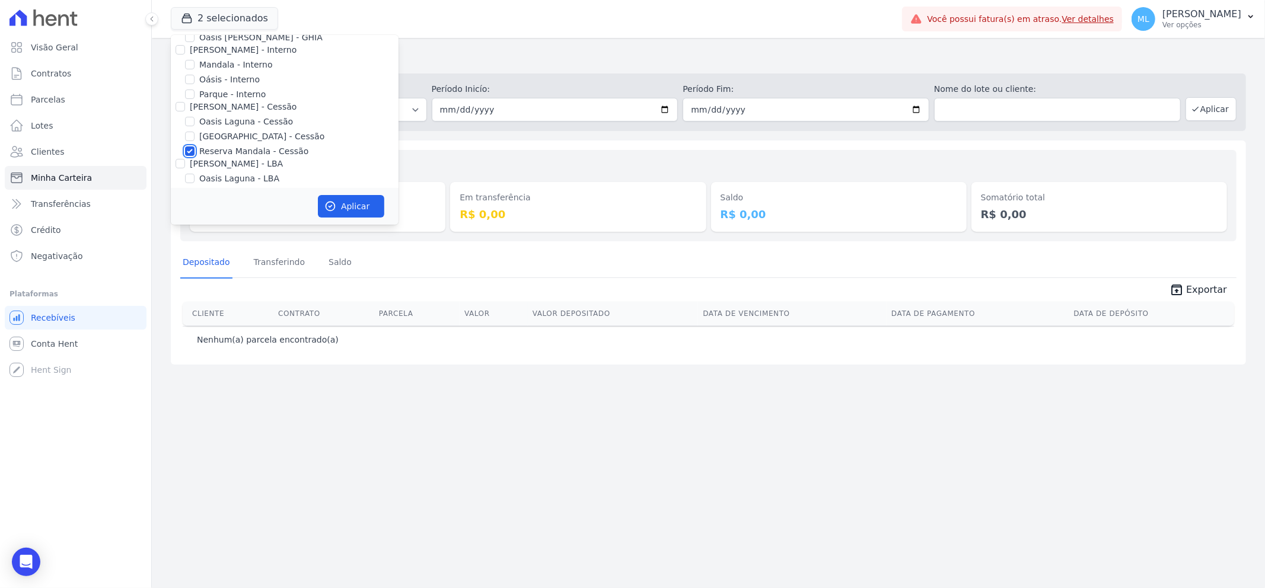
click at [194, 151] on input "Reserva Mandala - Cessão" at bounding box center [189, 150] width 9 height 9
checkbox input "false"
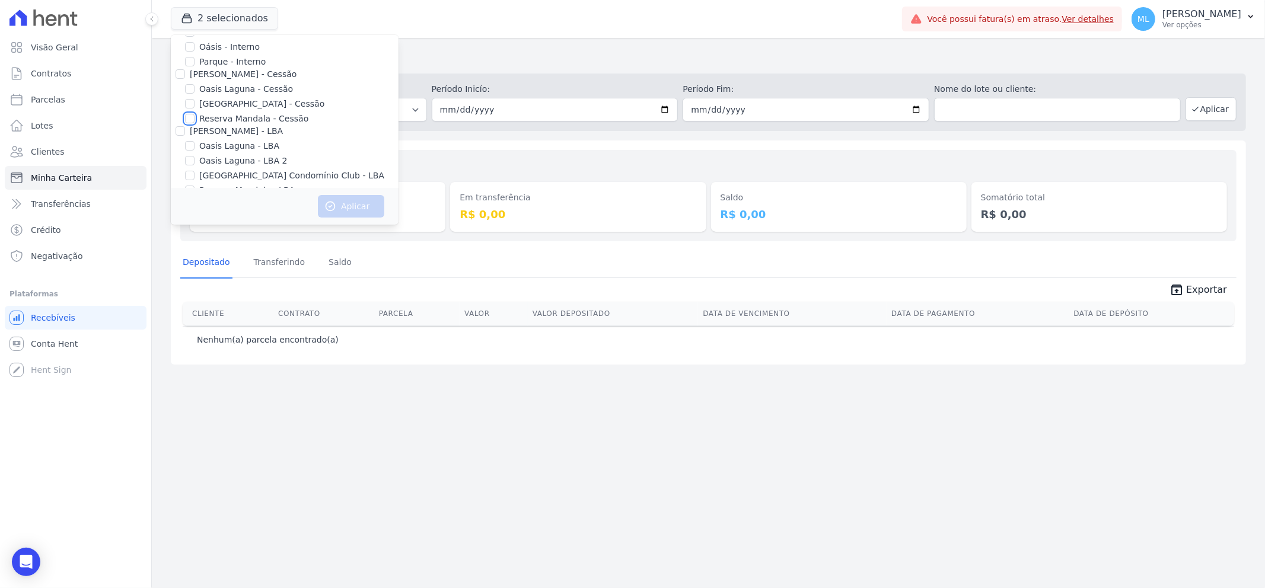
scroll to position [108, 0]
click at [256, 158] on label "Reserva Mandala - LBA" at bounding box center [246, 157] width 95 height 12
click at [194, 158] on input "Reserva Mandala - LBA" at bounding box center [189, 156] width 9 height 9
checkbox input "true"
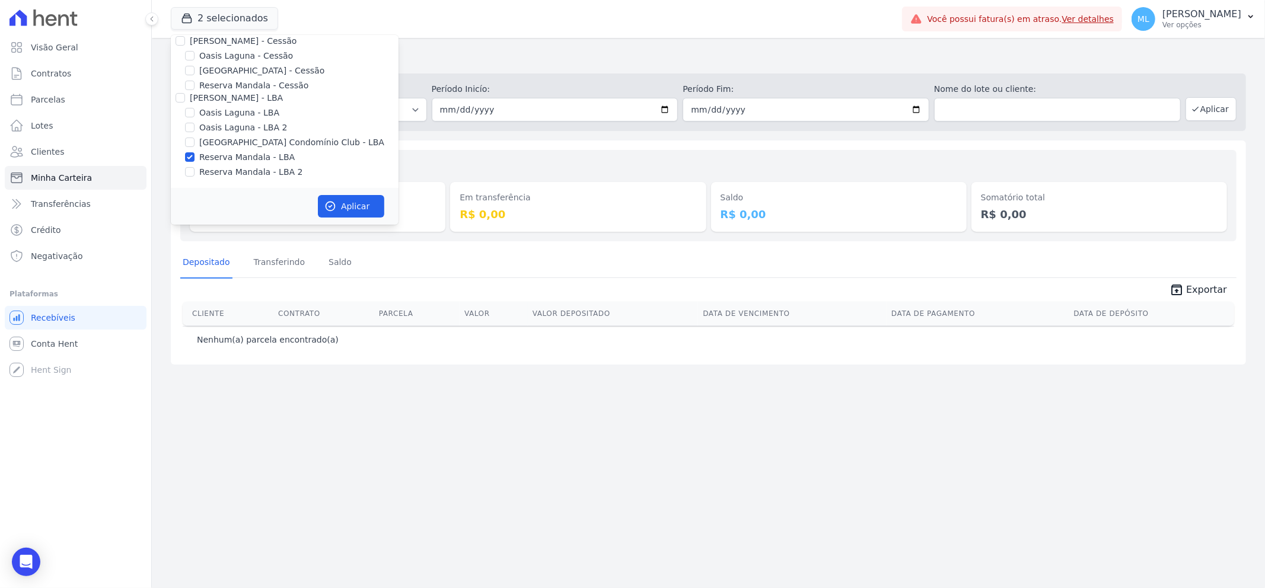
click at [256, 170] on label "Reserva Mandala - LBA 2" at bounding box center [250, 172] width 103 height 12
click at [194, 170] on input "Reserva Mandala - LBA 2" at bounding box center [189, 171] width 9 height 9
checkbox input "true"
click at [350, 205] on button "Aplicar" at bounding box center [351, 206] width 66 height 23
